Goal: Information Seeking & Learning: Learn about a topic

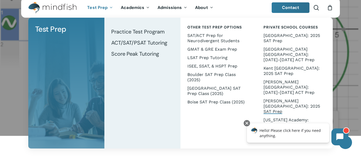
scroll to position [14, 0]
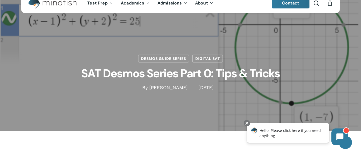
click at [313, 9] on li "search" at bounding box center [316, 3] width 6 height 20
click at [314, 6] on link "search" at bounding box center [316, 4] width 6 height 6
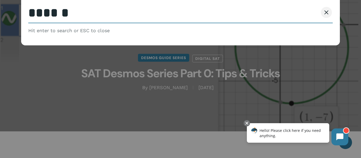
click at [179, 56] on link "Desmos Guide Series" at bounding box center [163, 58] width 51 height 8
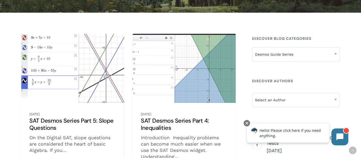
scroll to position [93, 0]
